Goal: Find specific page/section: Find specific page/section

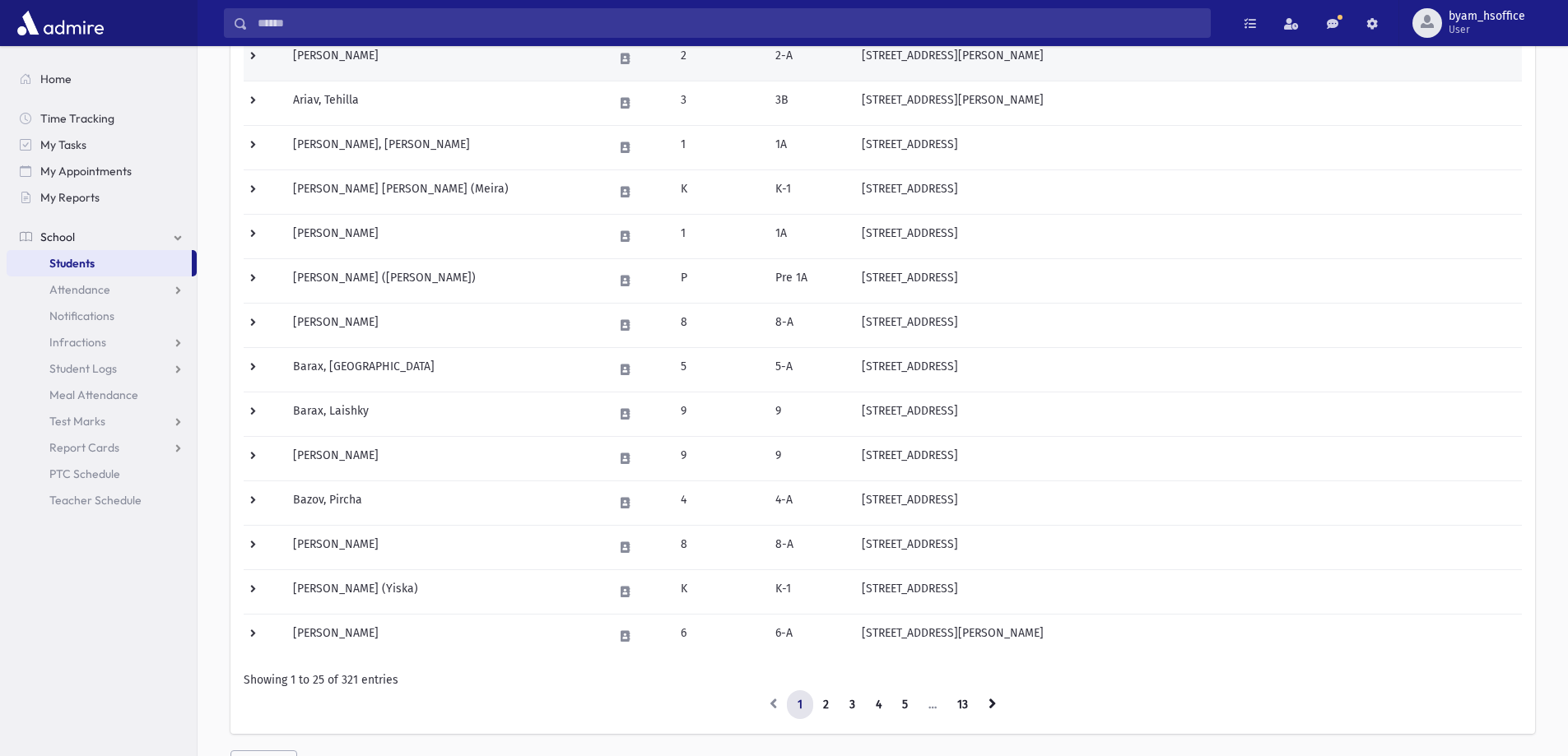
scroll to position [736, 0]
click at [368, 29] on input "Search" at bounding box center [729, 23] width 962 height 30
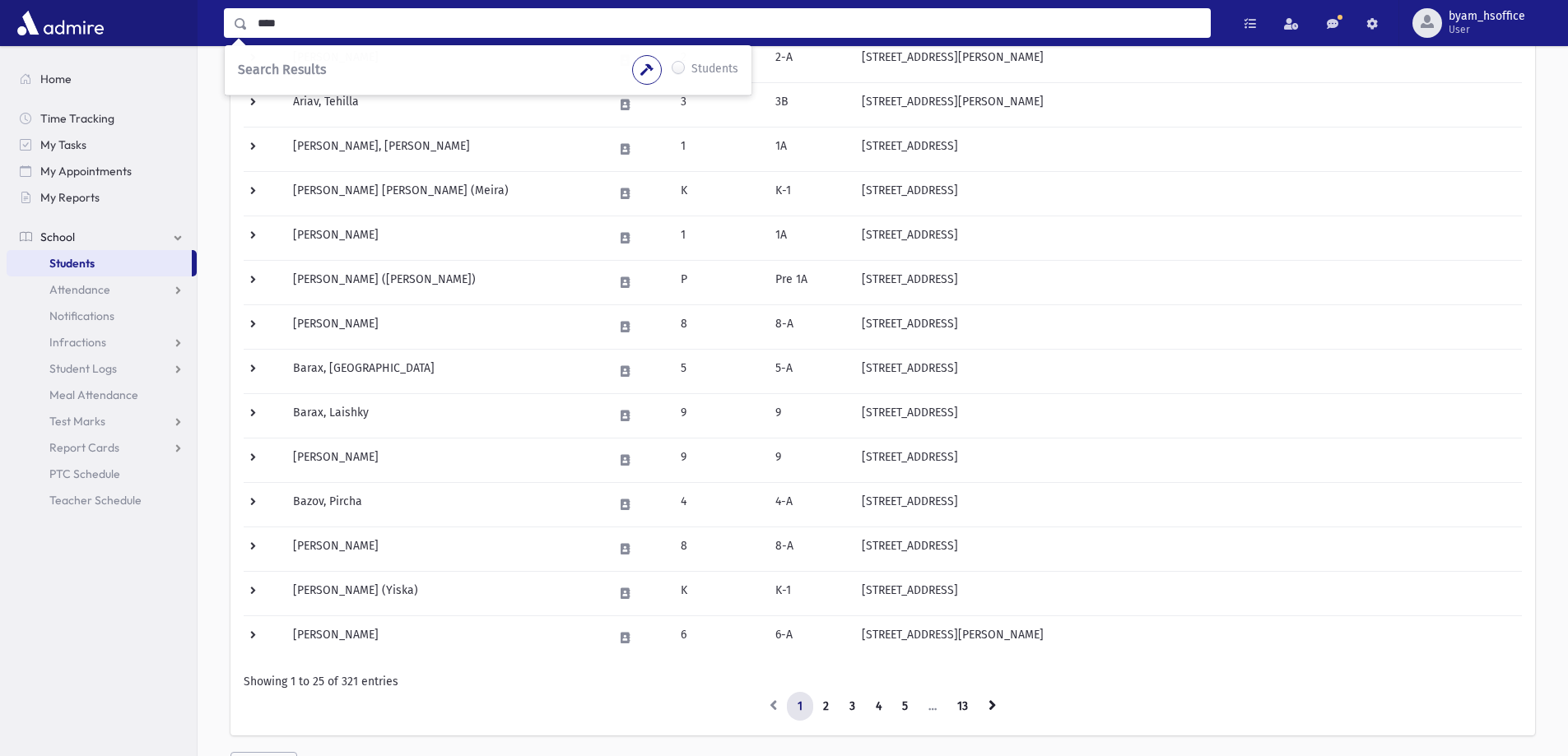
type input "****"
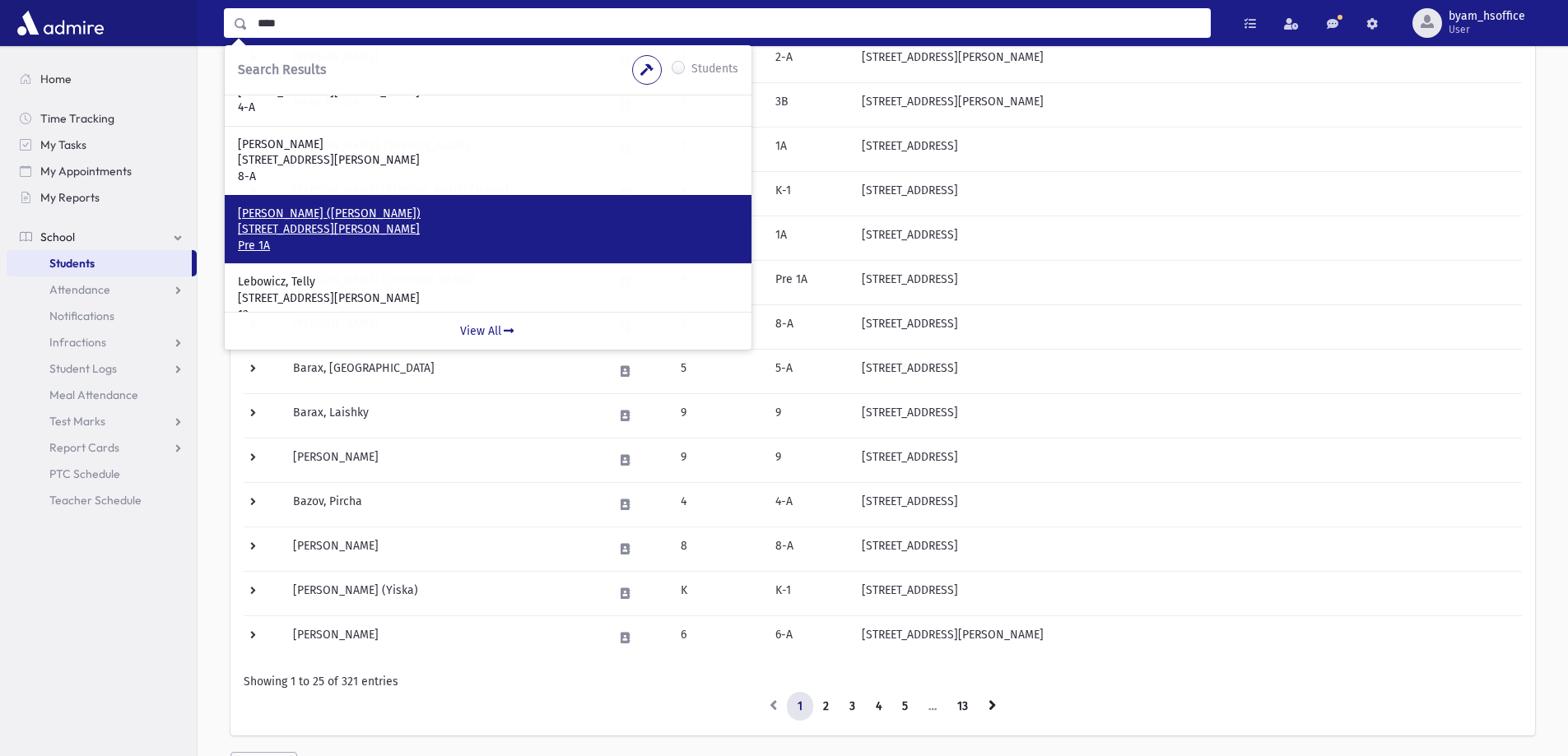
scroll to position [58, 0]
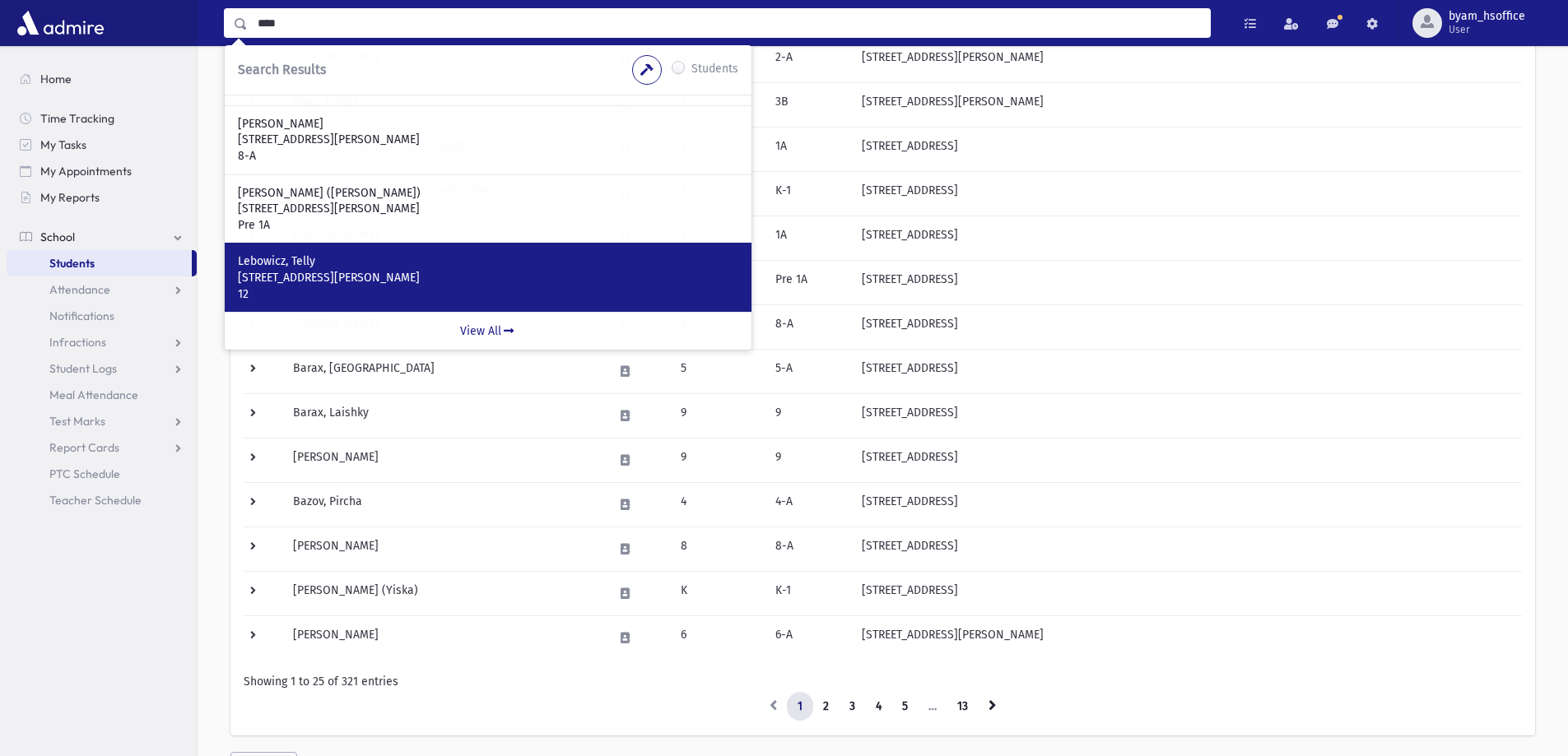
click at [322, 246] on div "Lebowicz, Telly 217 Elizabeth St. Inwood, NY 11096 12" at bounding box center [488, 277] width 527 height 69
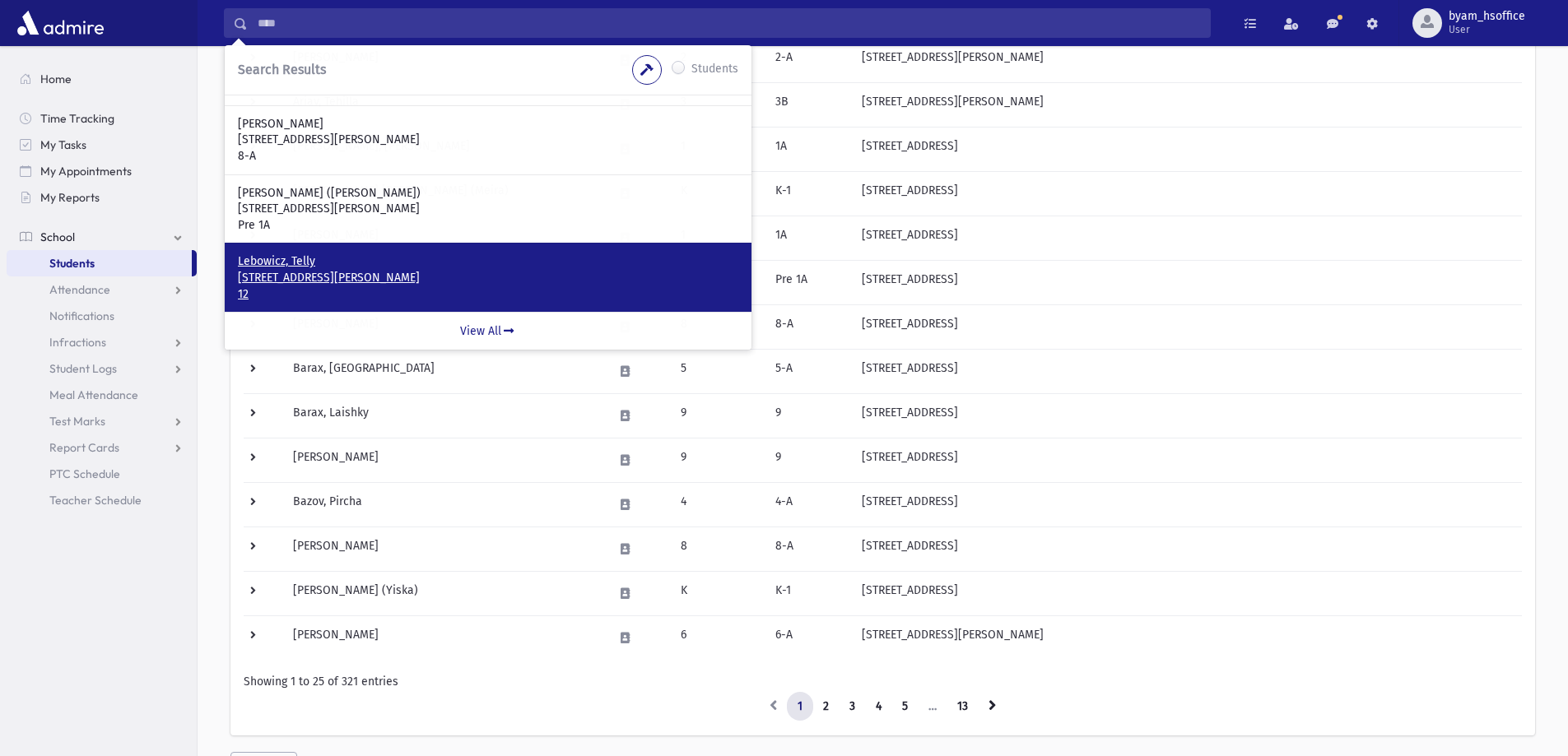
click at [316, 261] on p "Lebowicz, Telly" at bounding box center [487, 261] width 500 height 17
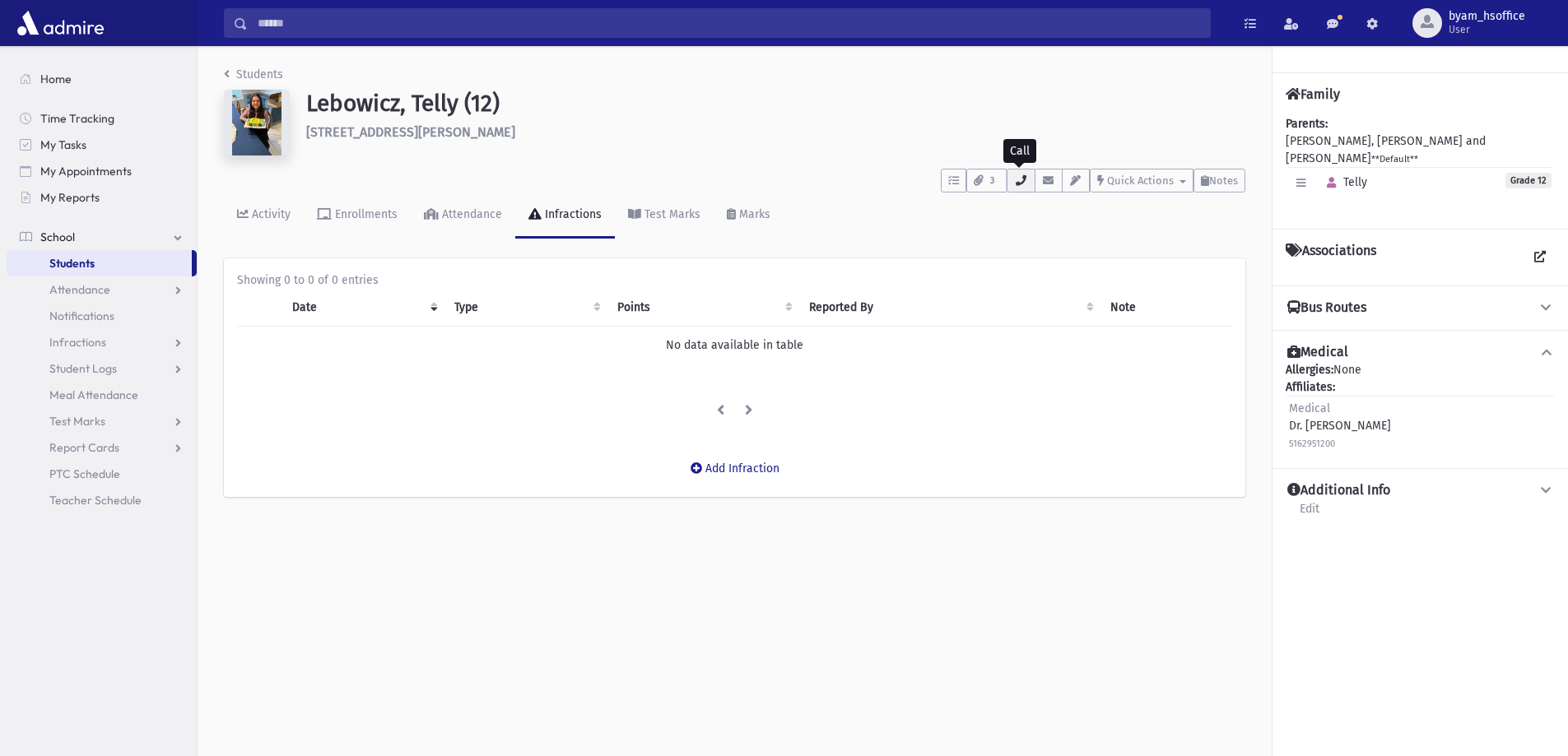
click at [1026, 181] on icon "button" at bounding box center [1020, 180] width 13 height 11
